Goal: Task Accomplishment & Management: Complete application form

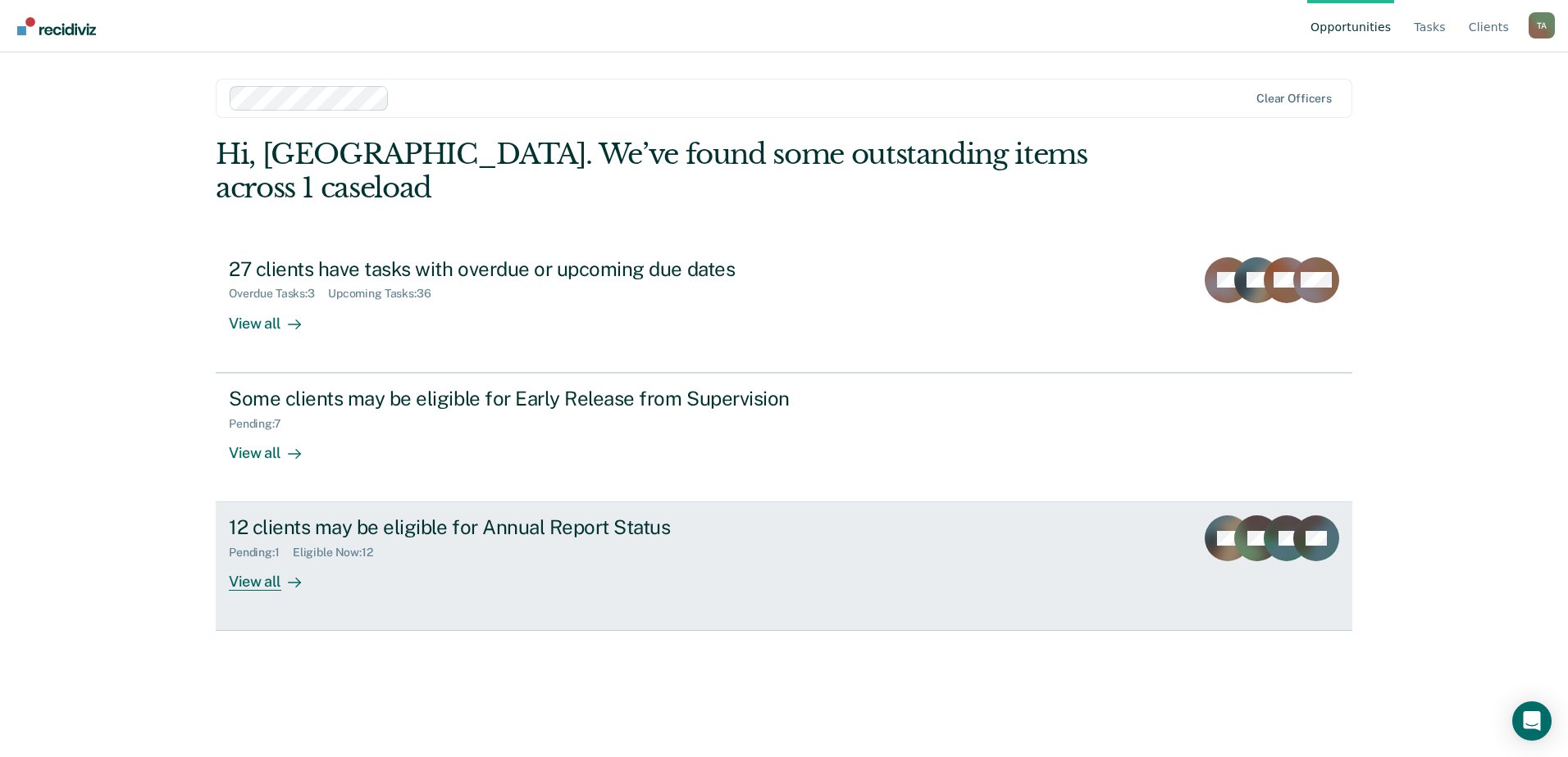
click at [505, 538] on div "12 clients may be eligible for Annual Report Status Pending : 1 Eligible Now : …" at bounding box center [536, 553] width 615 height 76
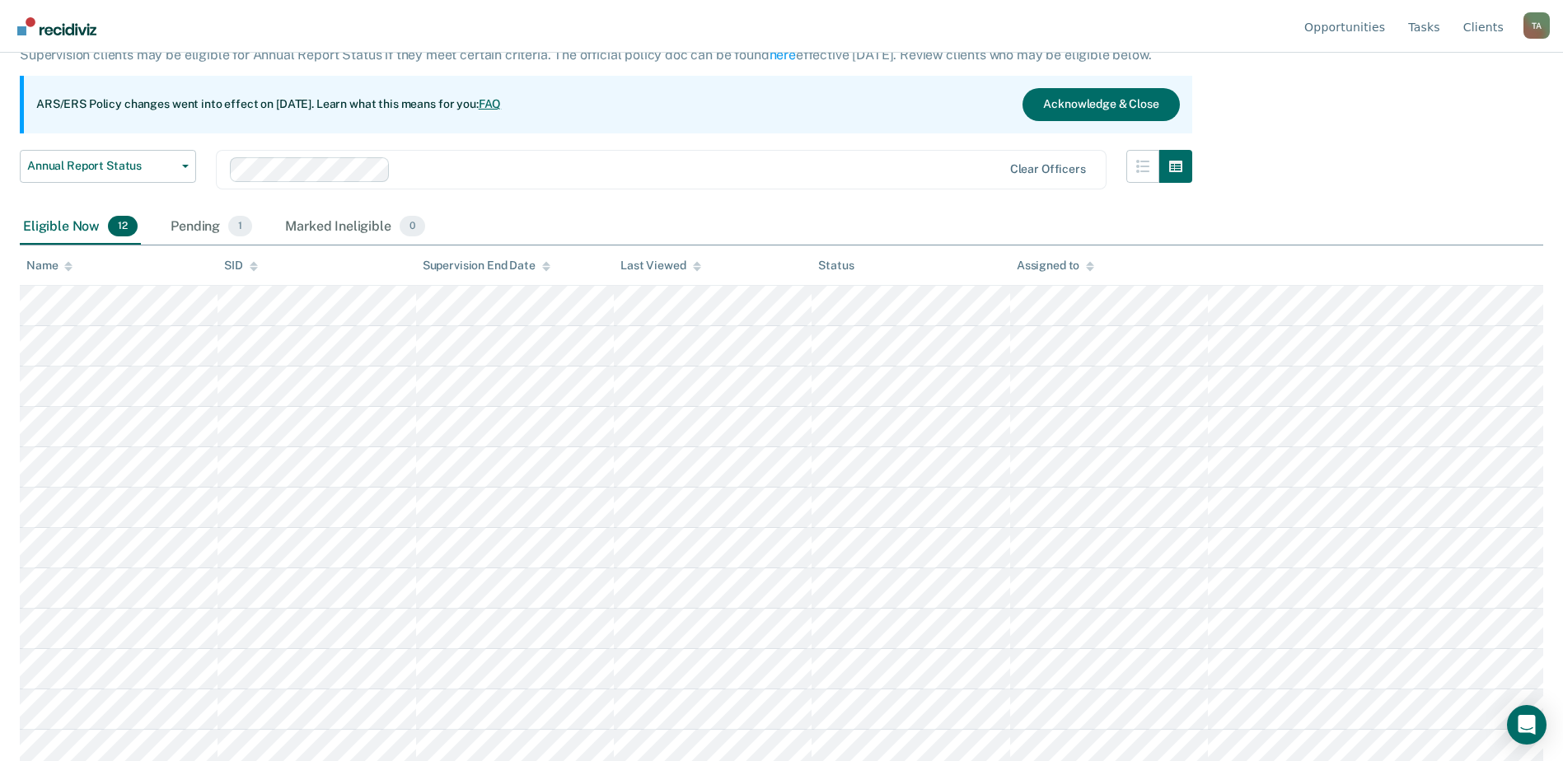
scroll to position [123, 0]
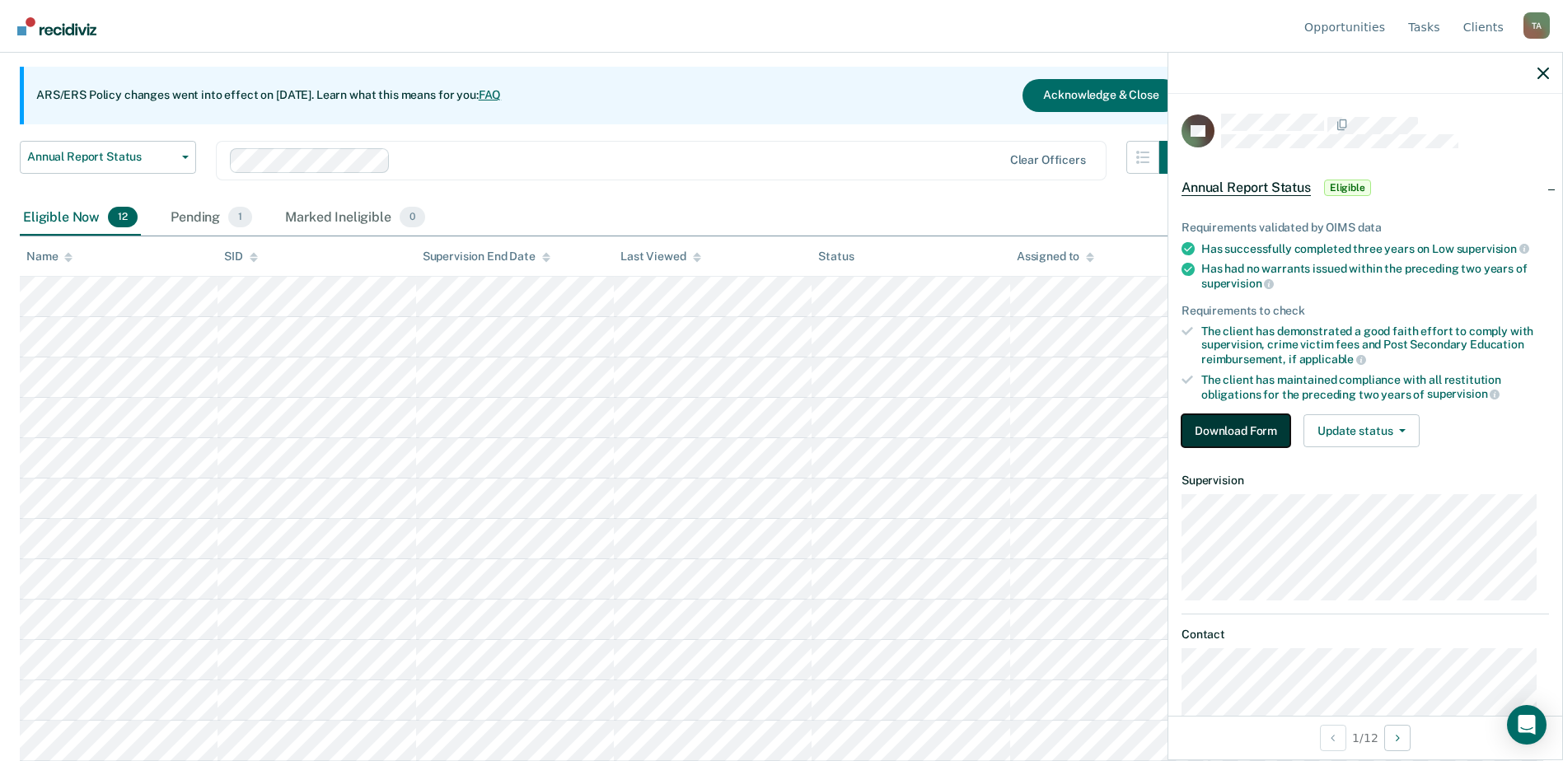
click at [1253, 435] on button "Download Form" at bounding box center [1236, 431] width 109 height 33
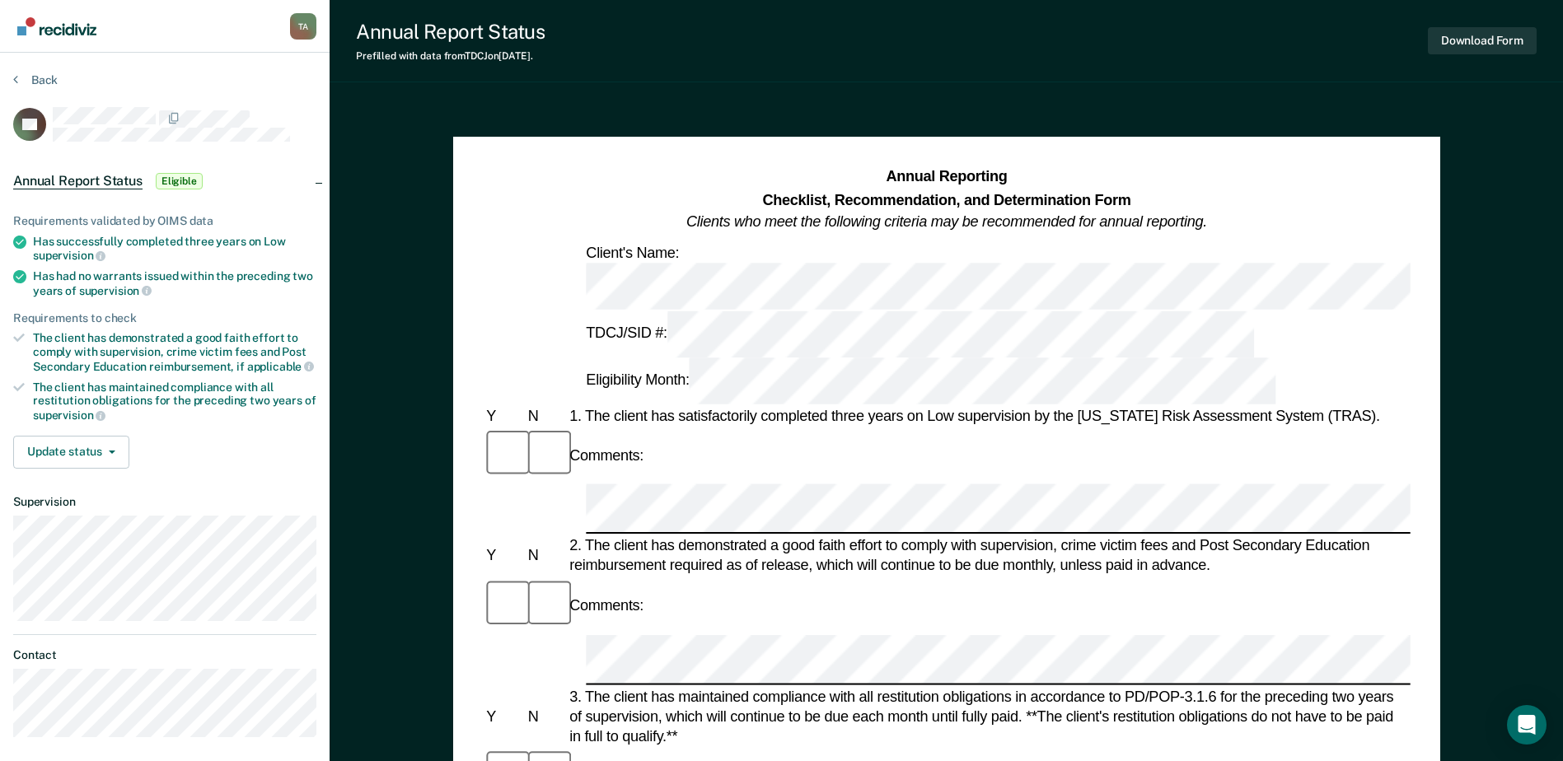
click at [832, 265] on div "Annual Reporting Checklist, Recommendation, and Determination Form Clients who …" at bounding box center [946, 285] width 927 height 238
click at [729, 428] on div "Comments:" at bounding box center [946, 455] width 927 height 55
click at [649, 579] on div "Comments:" at bounding box center [946, 606] width 927 height 55
click at [773, 748] on div "Comments:" at bounding box center [946, 775] width 927 height 55
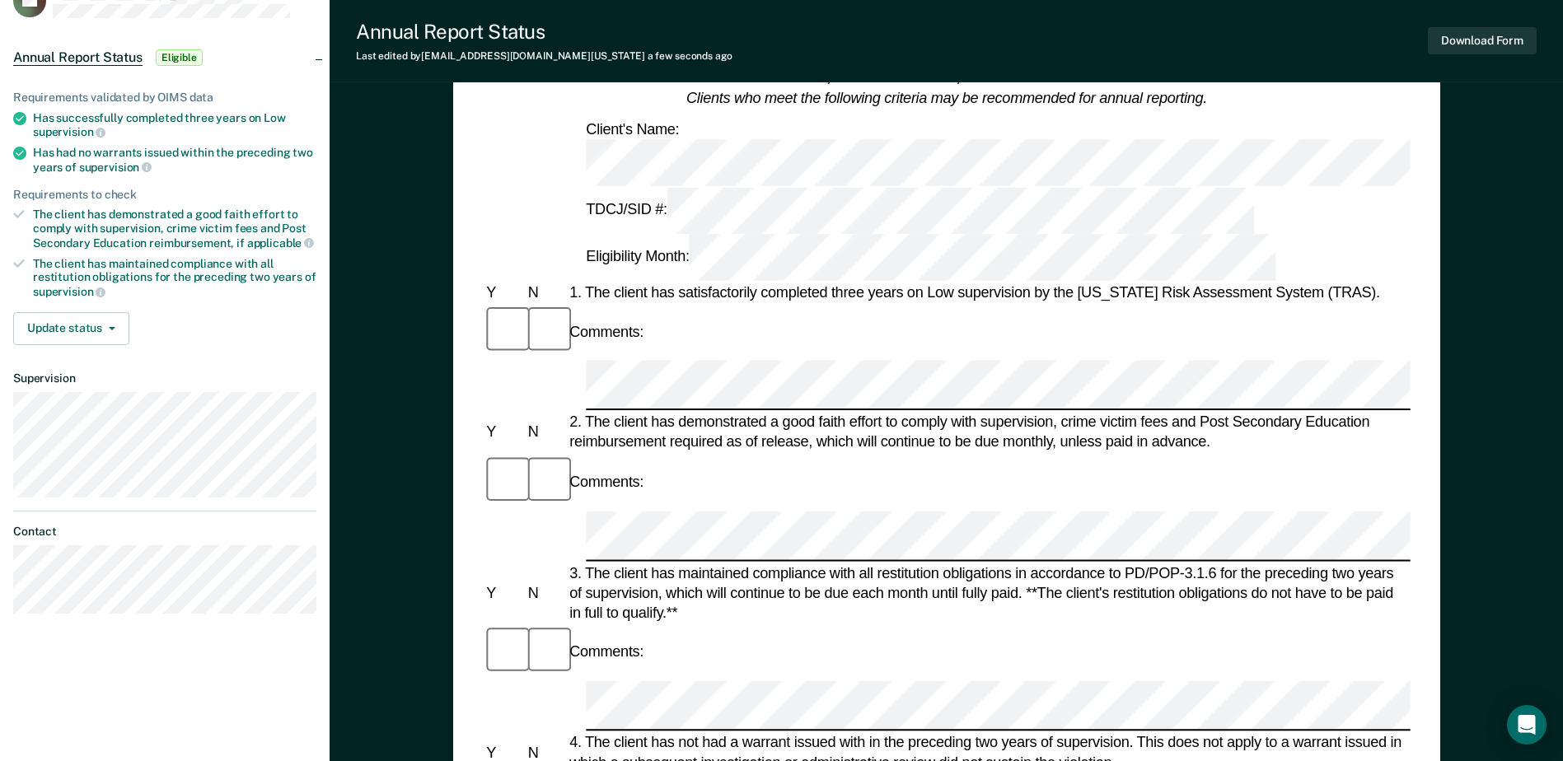
scroll to position [165, 0]
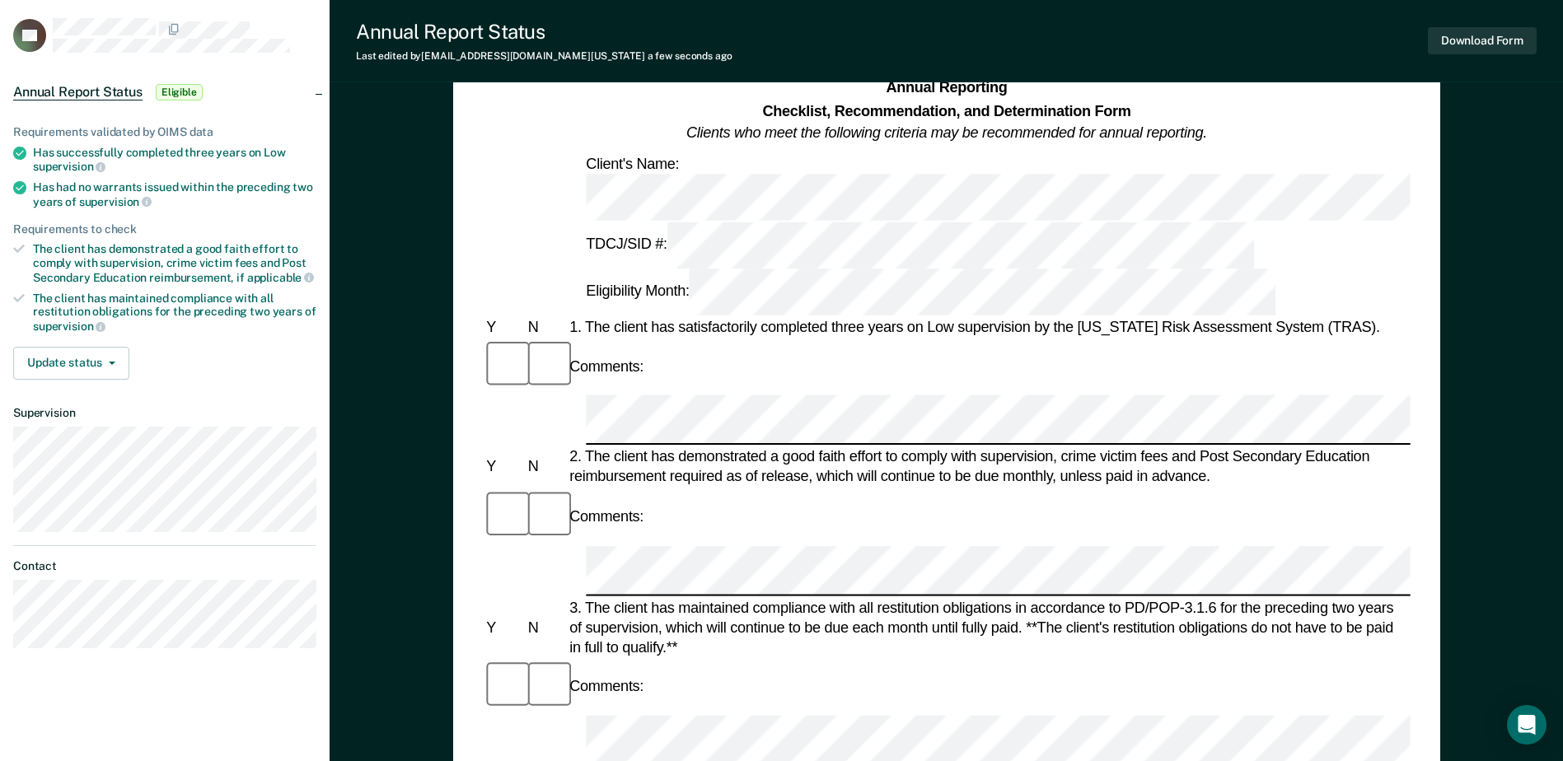
scroll to position [0, 0]
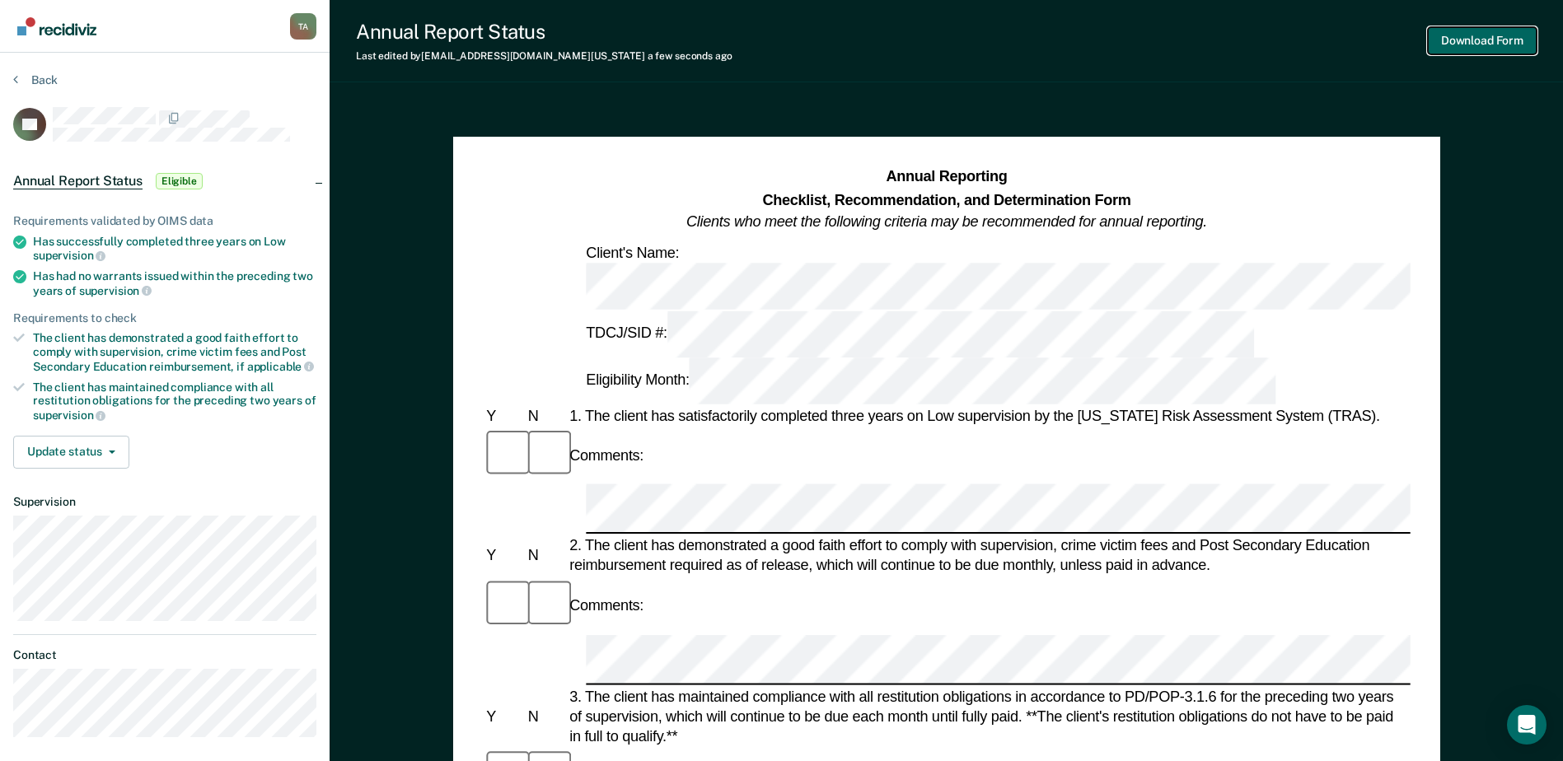
click at [1463, 36] on button "Download Form" at bounding box center [1482, 40] width 109 height 27
